Goal: Find specific fact: Find specific fact

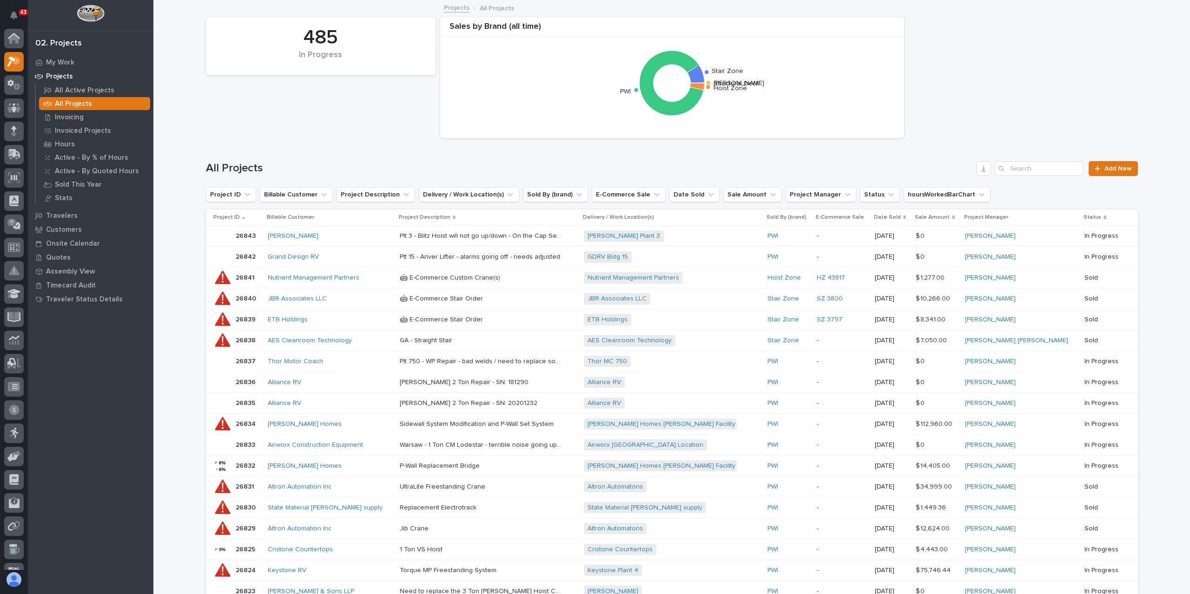
scroll to position [23, 0]
click at [11, 85] on icon at bounding box center [13, 84] width 13 height 11
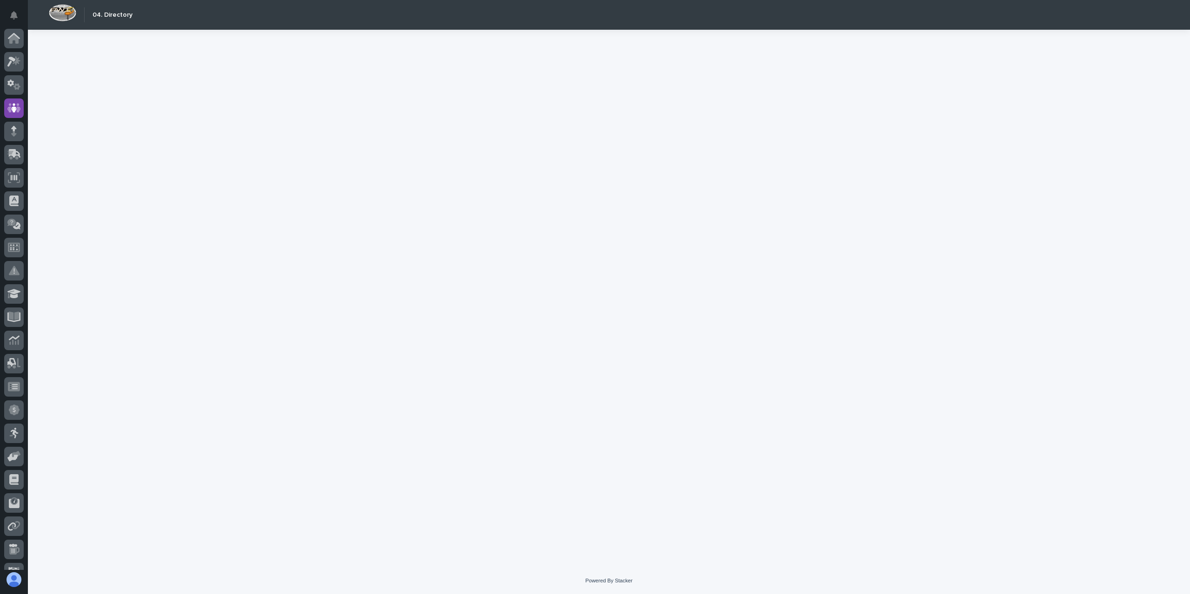
scroll to position [40, 0]
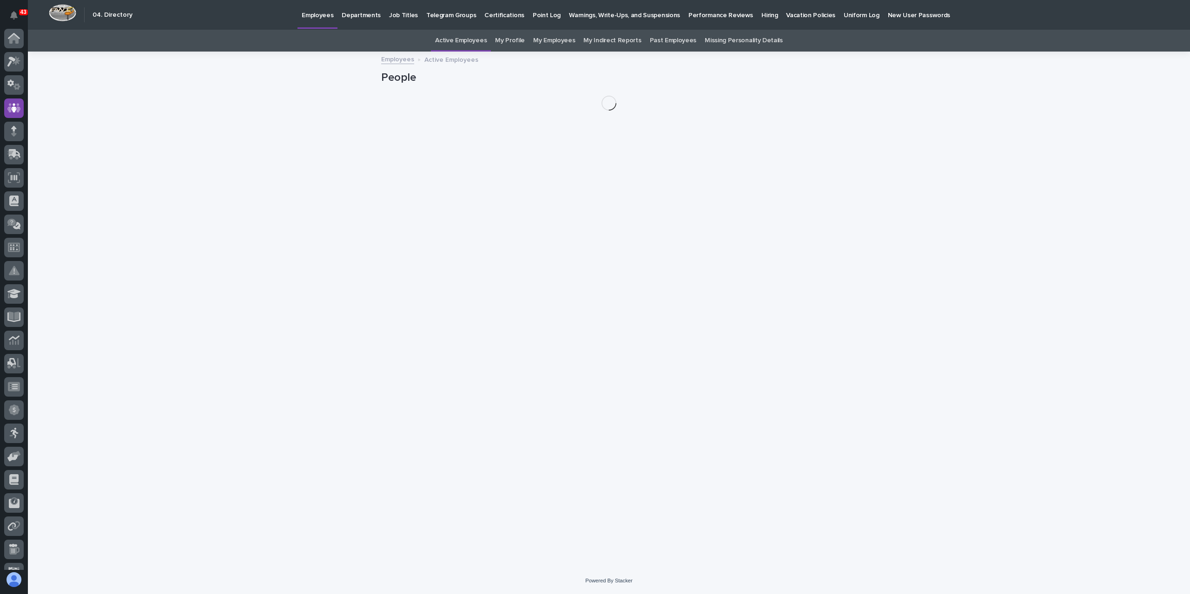
scroll to position [40, 0]
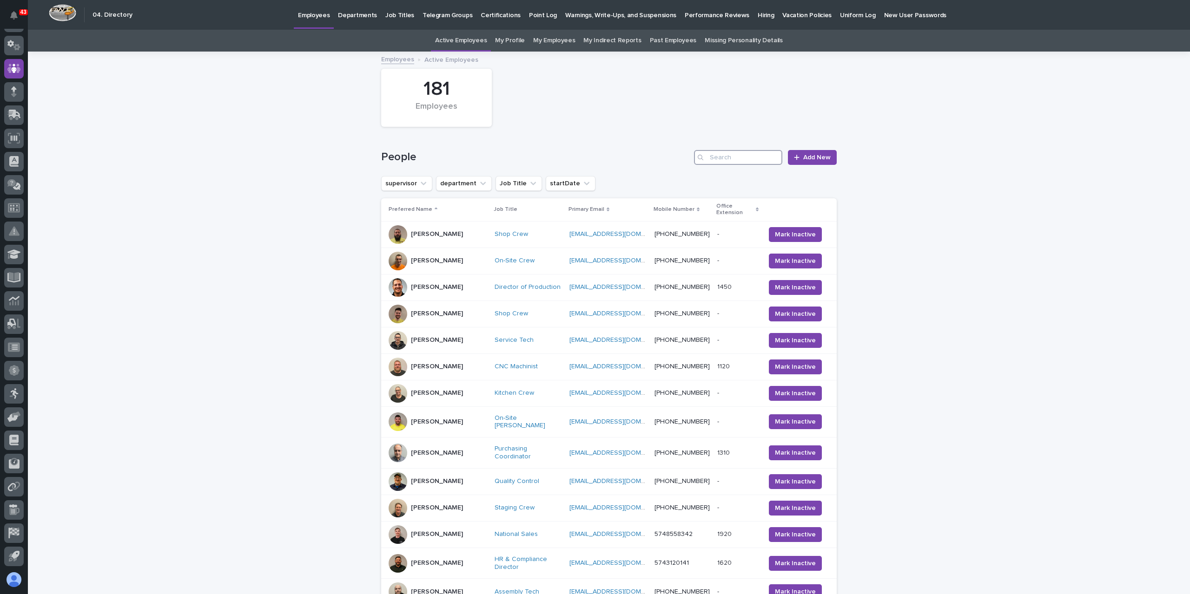
click at [737, 157] on input "Search" at bounding box center [738, 157] width 88 height 15
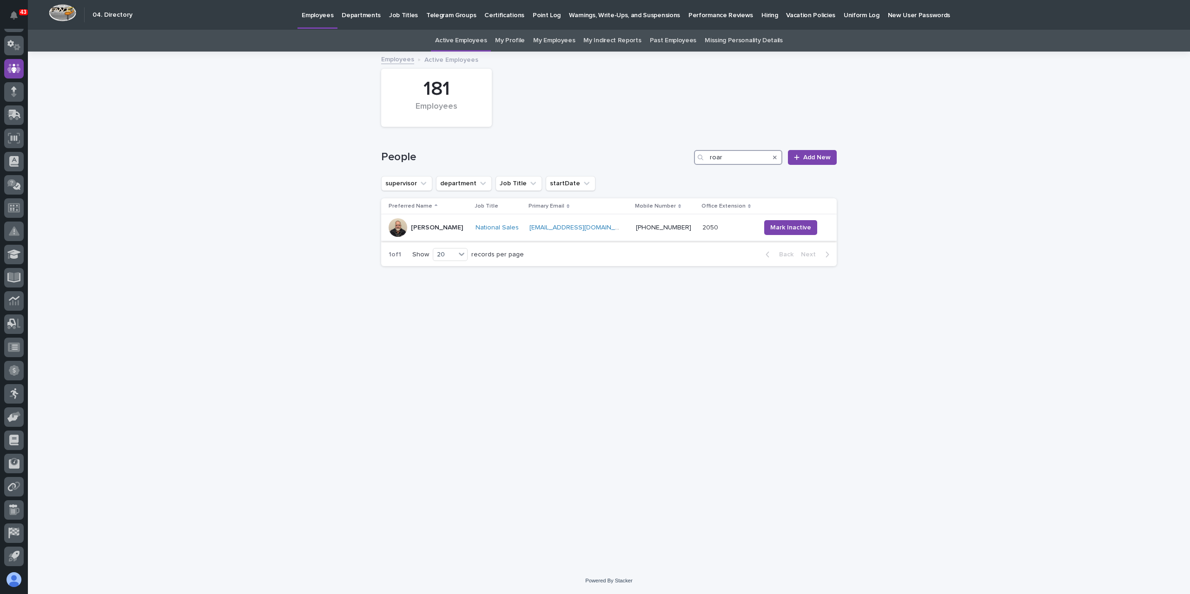
type input "roar"
click at [442, 234] on div "[PERSON_NAME]" at bounding box center [437, 227] width 52 height 15
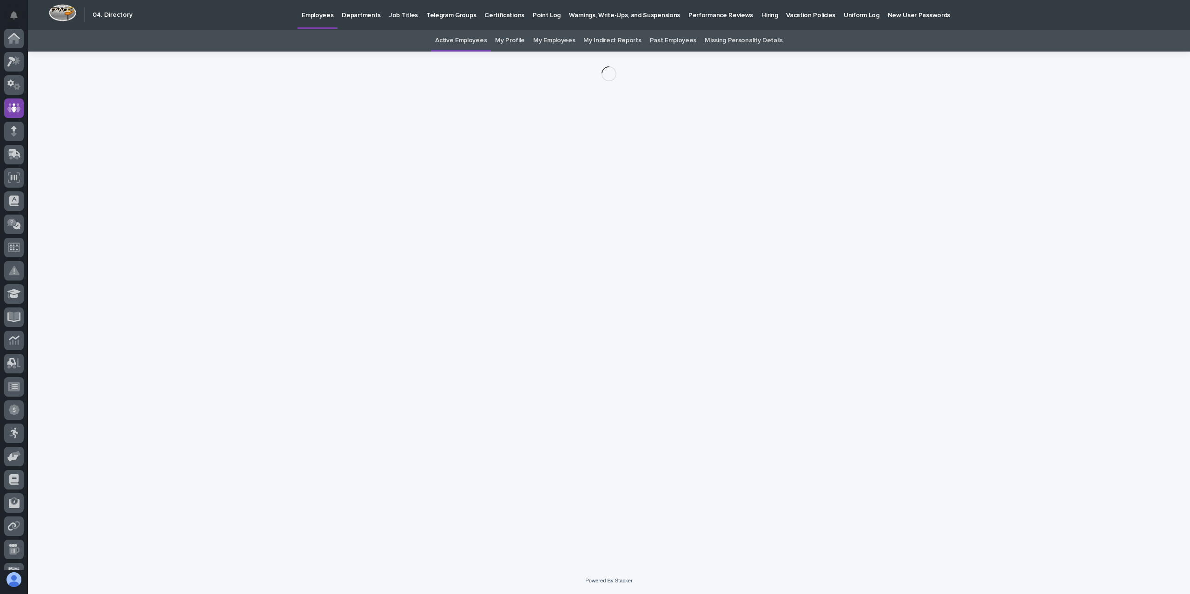
scroll to position [40, 0]
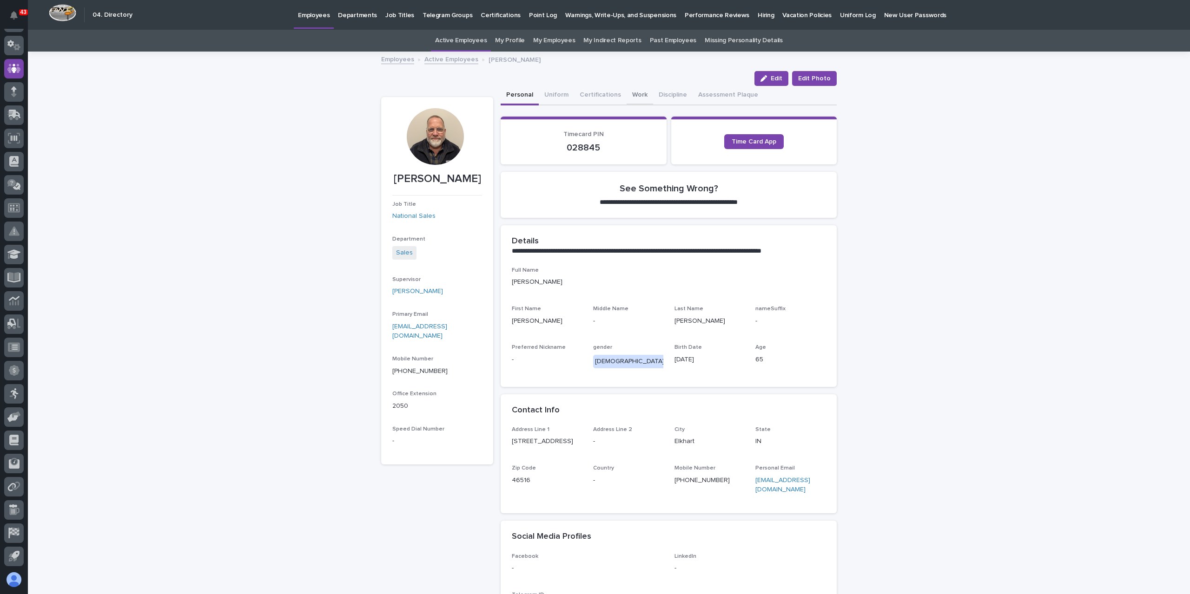
click at [631, 95] on button "Work" at bounding box center [639, 96] width 26 height 20
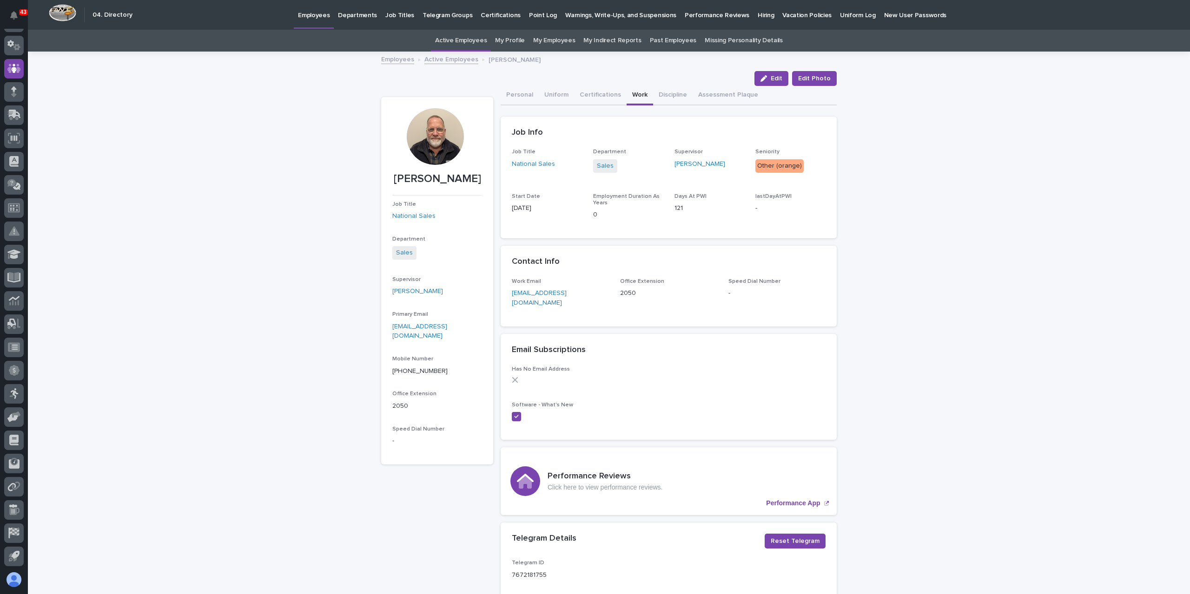
drag, startPoint x: 558, startPoint y: 210, endPoint x: 505, endPoint y: 208, distance: 53.5
click at [505, 208] on div "Job Title National Sales Department Sales Supervisor [PERSON_NAME] Seniority Ot…" at bounding box center [669, 194] width 336 height 90
copy p "[DATE]"
click at [547, 226] on span "Start Date [DATE]" at bounding box center [547, 210] width 70 height 34
click at [440, 57] on link "Active Employees" at bounding box center [451, 58] width 54 height 11
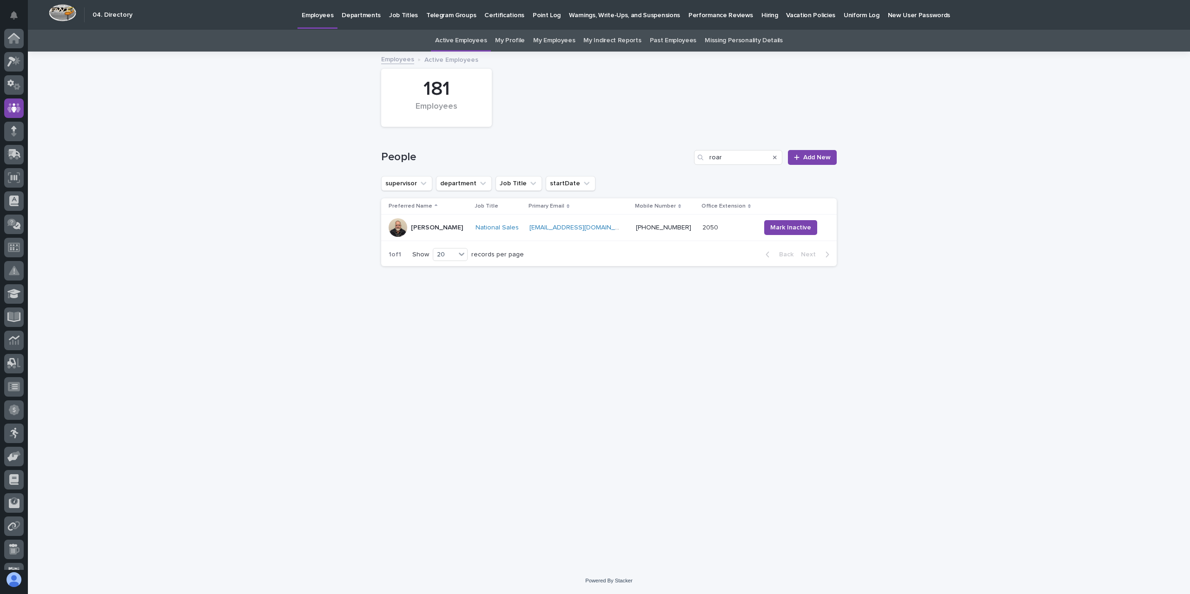
scroll to position [40, 0]
drag, startPoint x: 731, startPoint y: 156, endPoint x: 618, endPoint y: 145, distance: 113.5
click at [621, 146] on div "People roar Add New" at bounding box center [608, 154] width 455 height 45
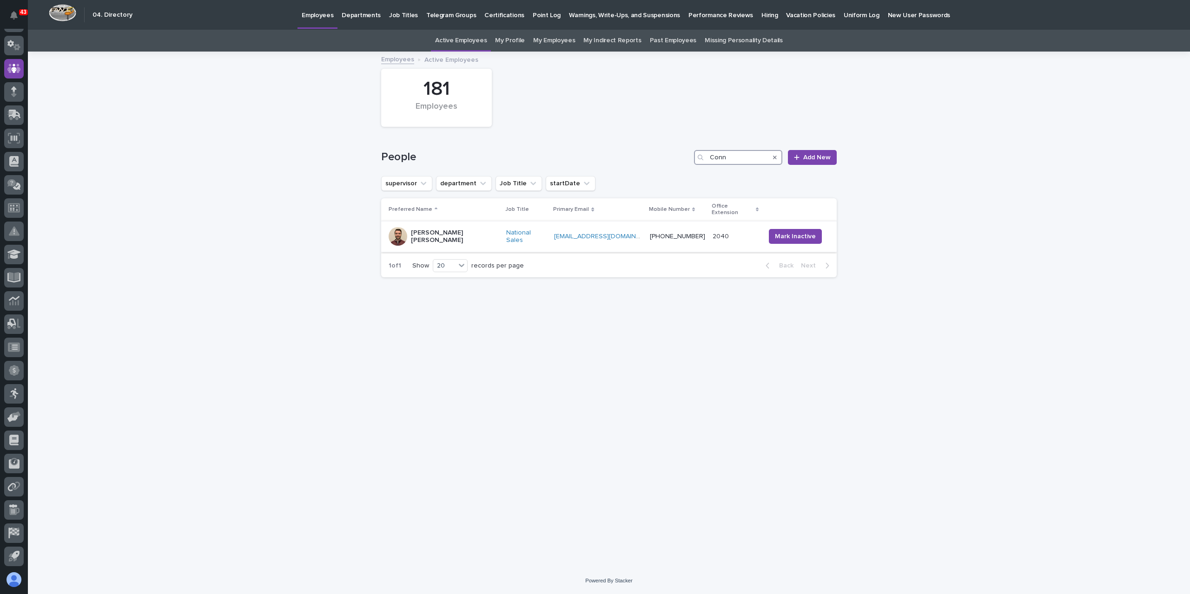
type input "Conn"
click at [458, 231] on div "[PERSON_NAME] [PERSON_NAME]" at bounding box center [444, 236] width 110 height 23
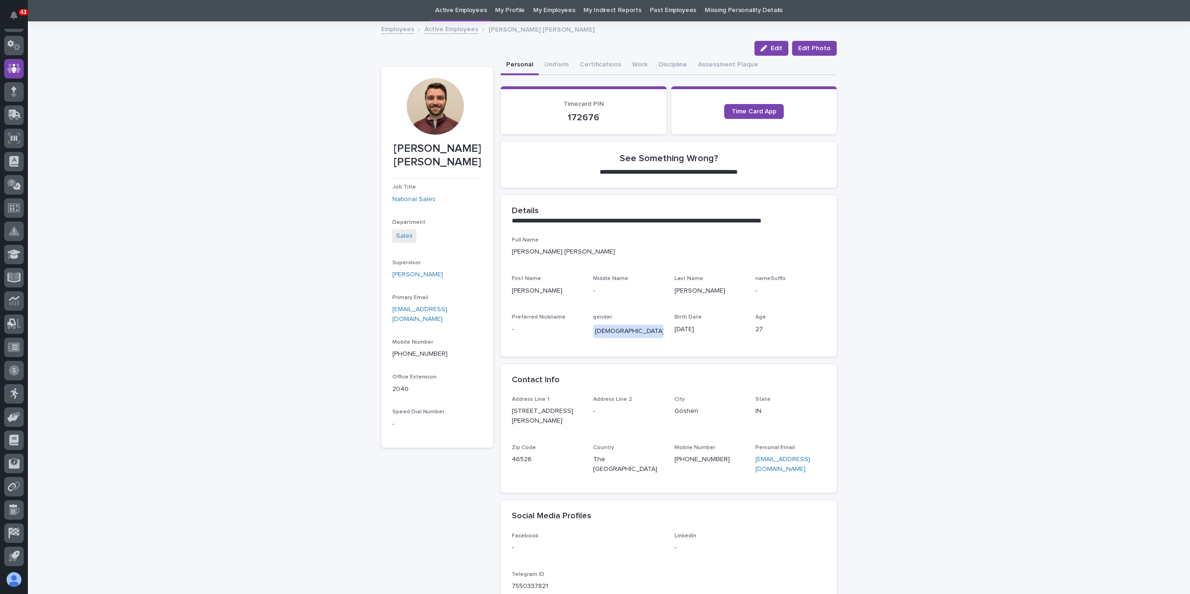
scroll to position [46, 0]
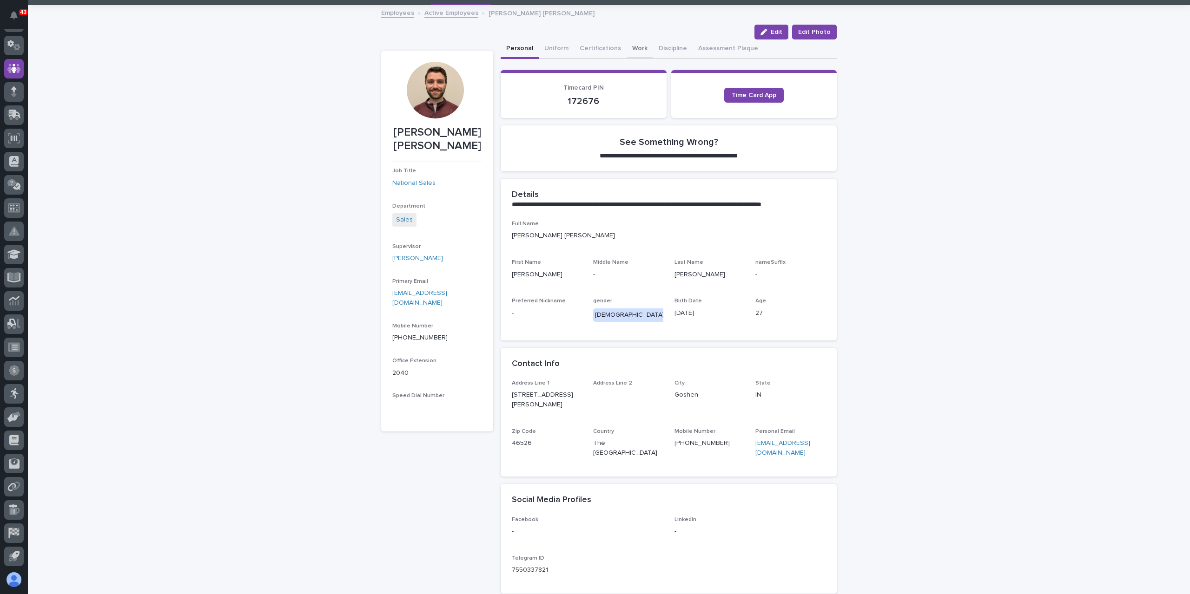
click at [626, 47] on button "Work" at bounding box center [639, 50] width 26 height 20
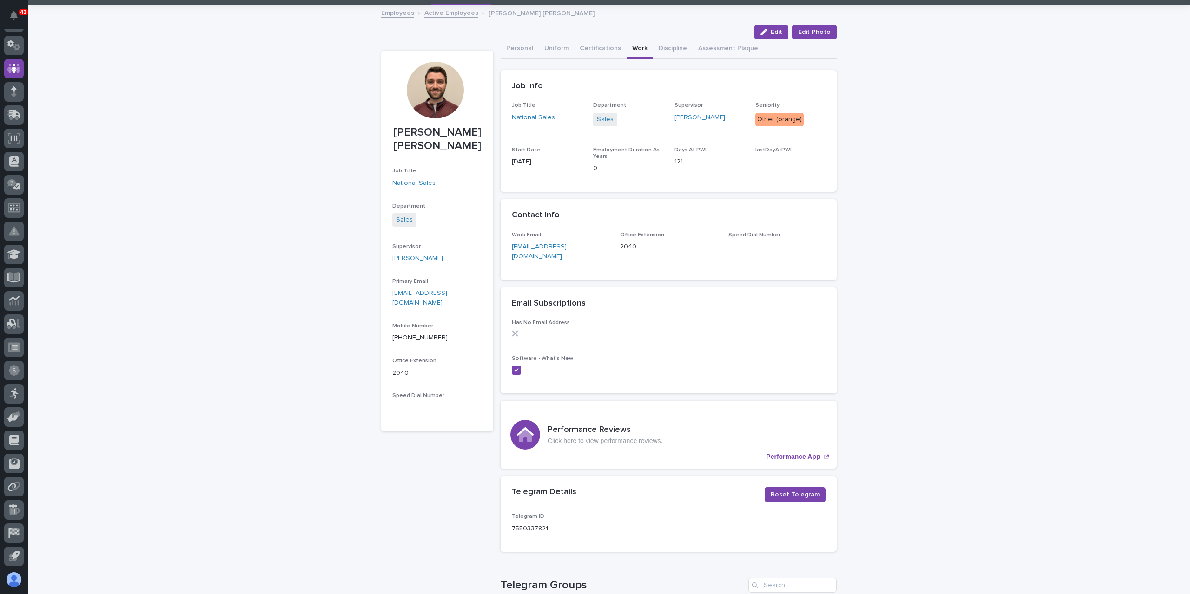
drag, startPoint x: 547, startPoint y: 161, endPoint x: 504, endPoint y: 163, distance: 43.2
click at [504, 163] on div "Job Title National Sales Department Sales Supervisor [PERSON_NAME] Seniority Ot…" at bounding box center [669, 147] width 336 height 90
copy p "[DATE]"
